Goal: Register for event/course

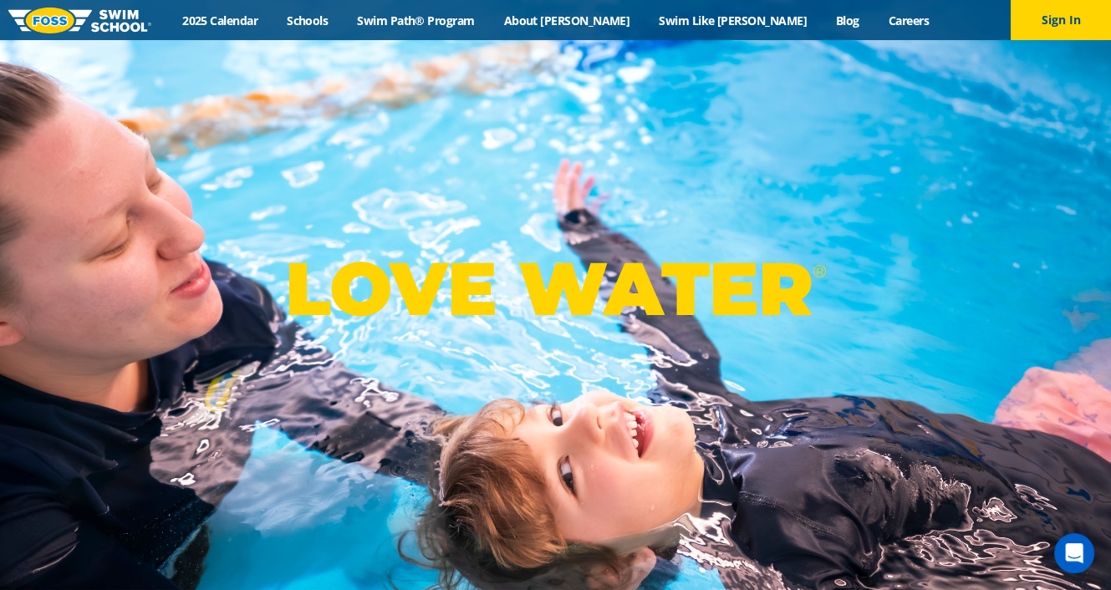
click at [526, 173] on div "LOVE WATER ®" at bounding box center [555, 295] width 1111 height 590
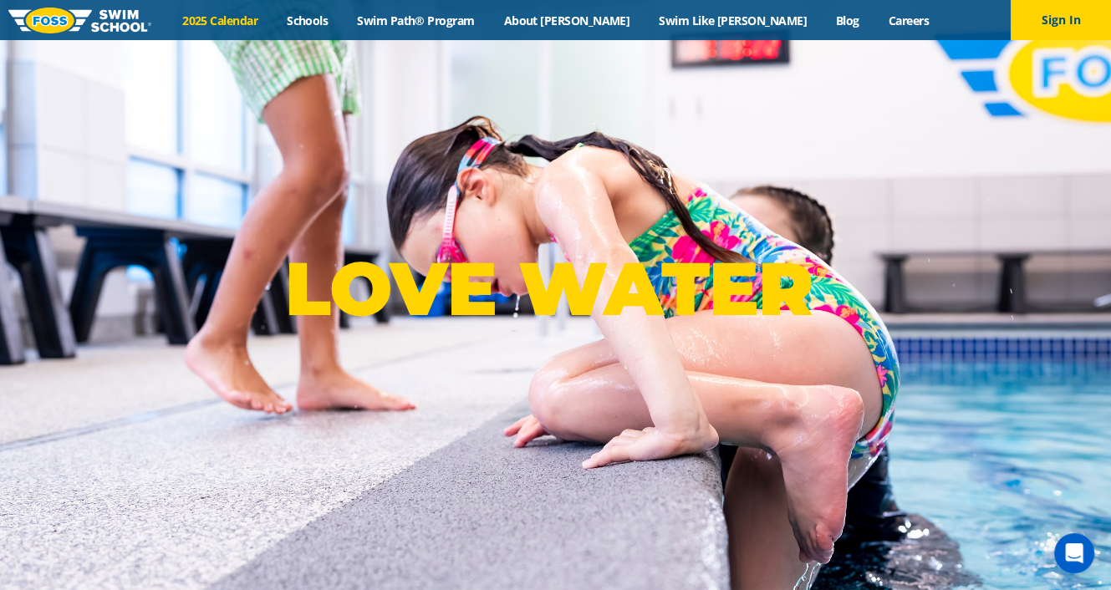
click at [273, 13] on link "2025 Calendar" at bounding box center [220, 21] width 105 height 16
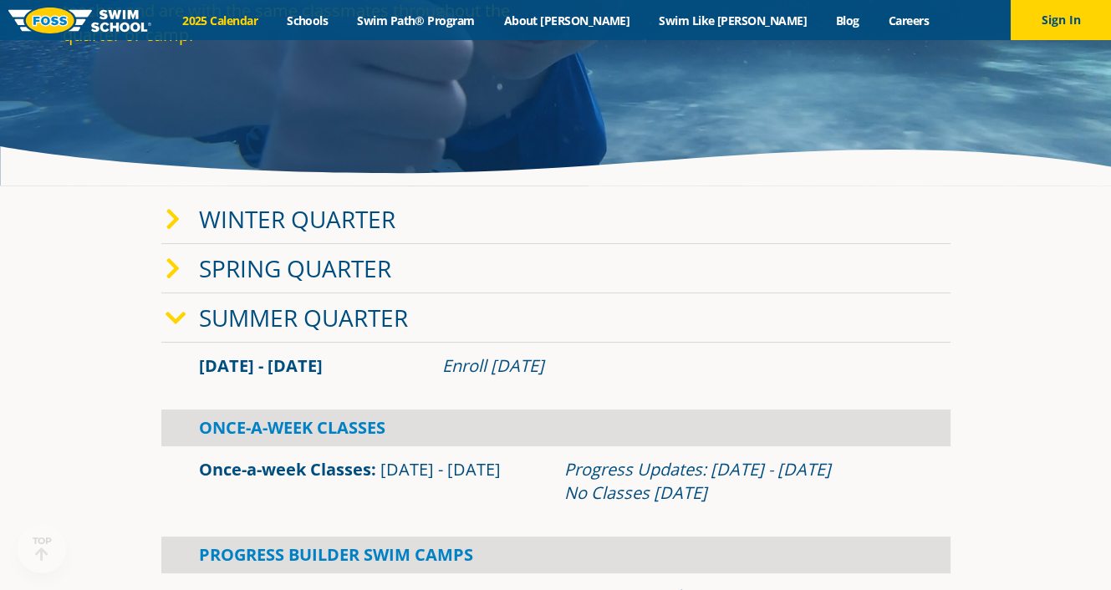
scroll to position [251, 0]
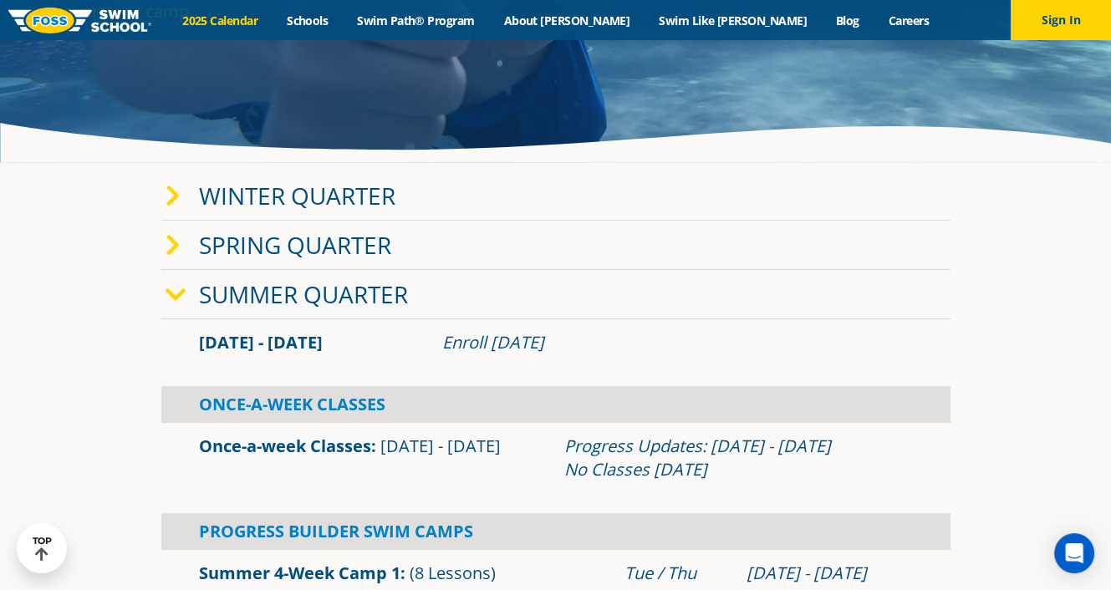
click at [174, 299] on icon at bounding box center [176, 294] width 21 height 23
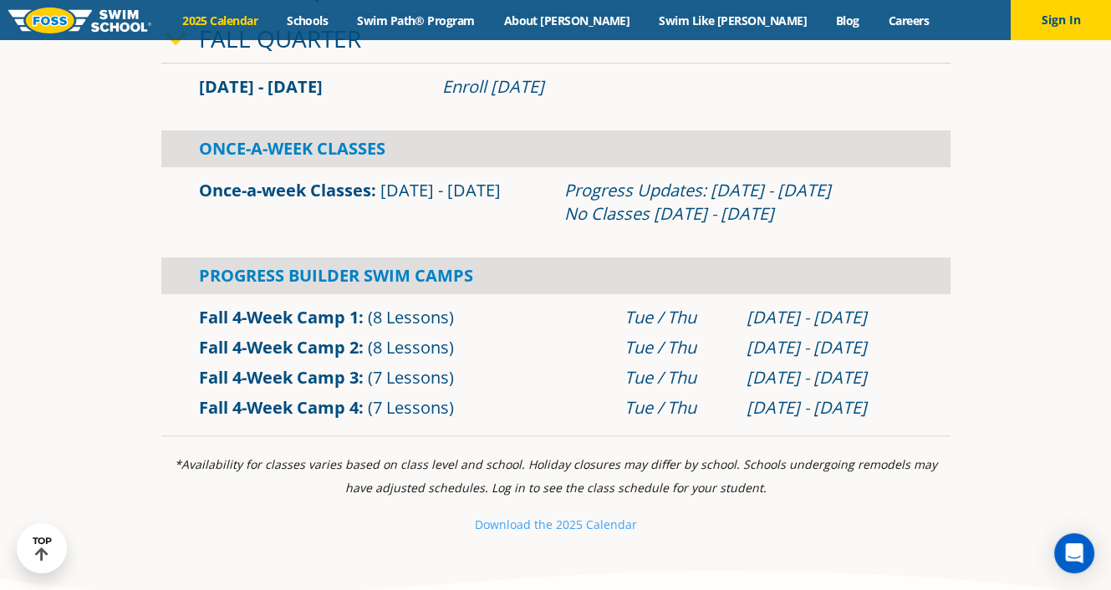
scroll to position [585, 0]
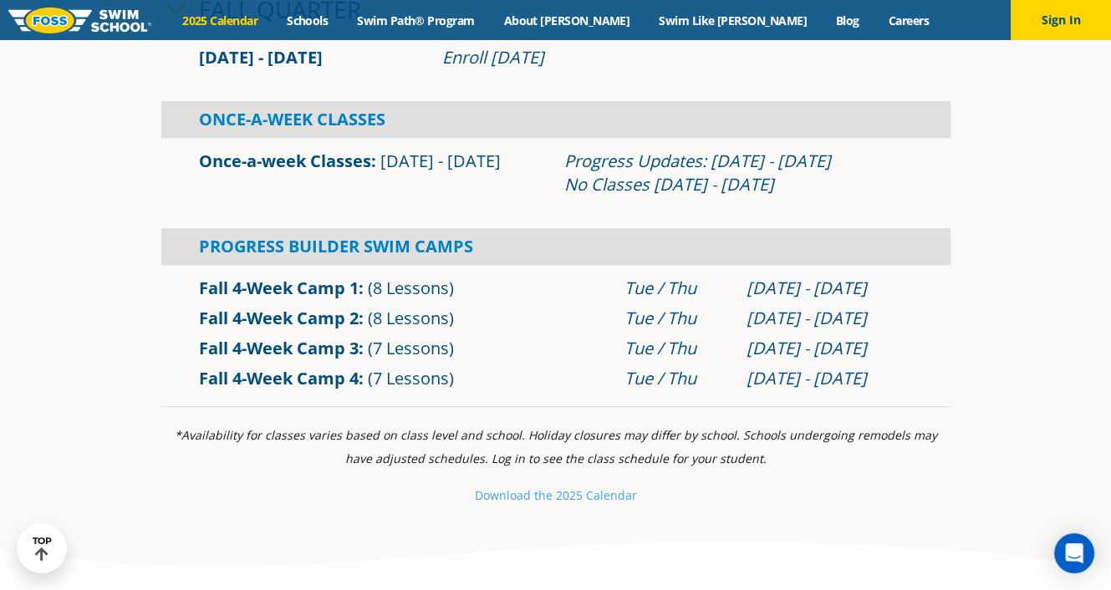
click at [309, 349] on link "Fall 4-Week Camp 3" at bounding box center [279, 348] width 160 height 23
